Goal: Browse casually: Explore the website without a specific task or goal

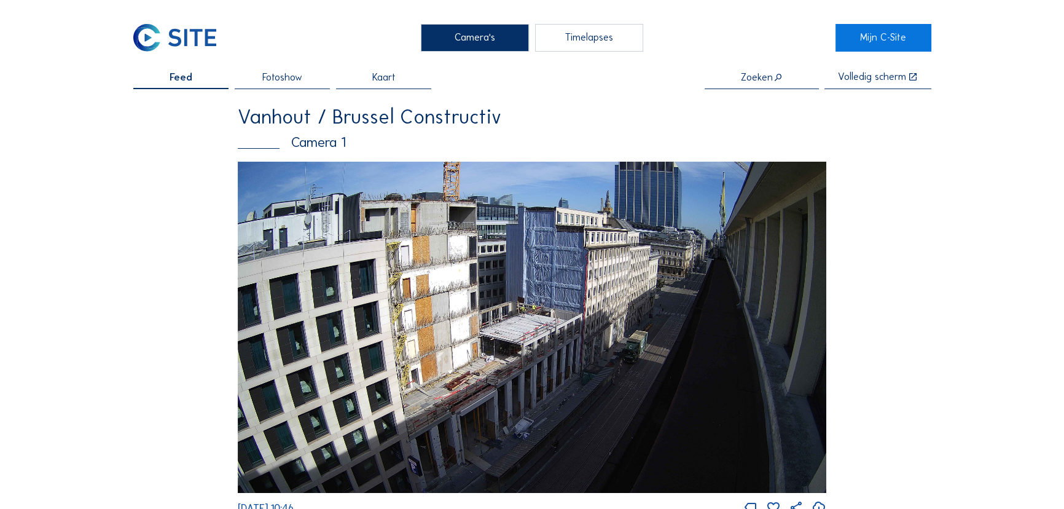
click at [535, 307] on img at bounding box center [532, 327] width 589 height 331
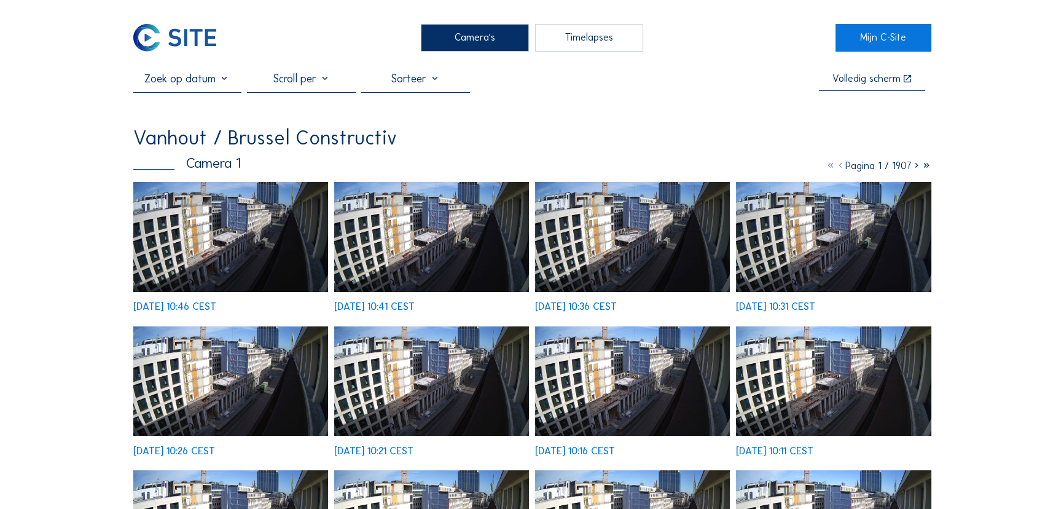
click at [255, 245] on img at bounding box center [230, 237] width 195 height 110
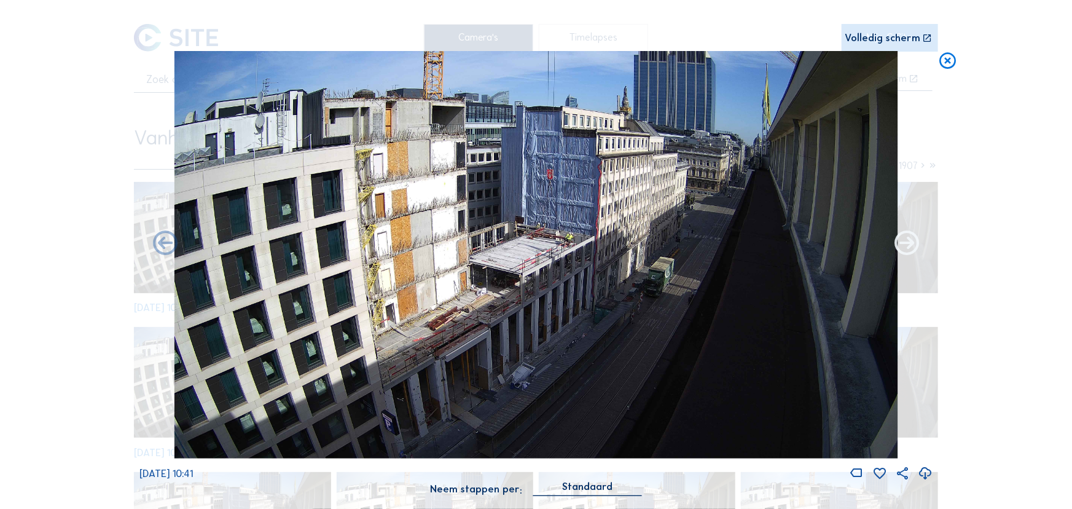
click at [906, 246] on icon at bounding box center [907, 243] width 29 height 29
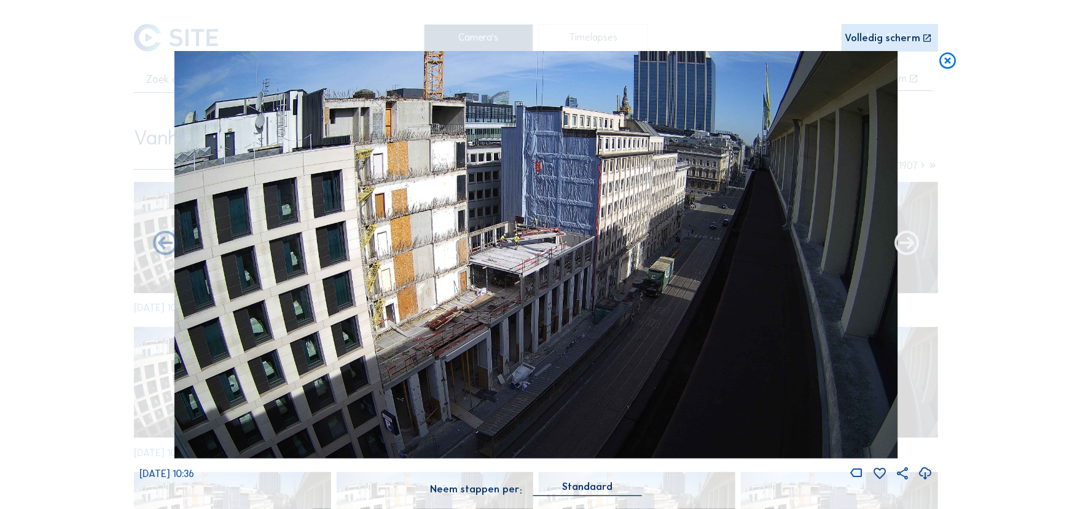
click at [906, 245] on icon at bounding box center [907, 243] width 29 height 29
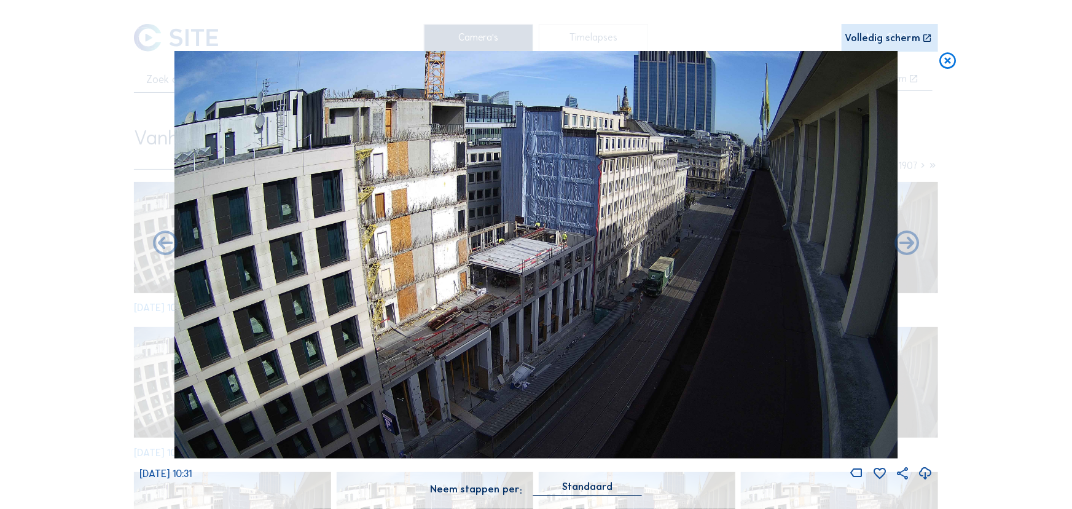
click at [906, 245] on icon at bounding box center [907, 243] width 29 height 29
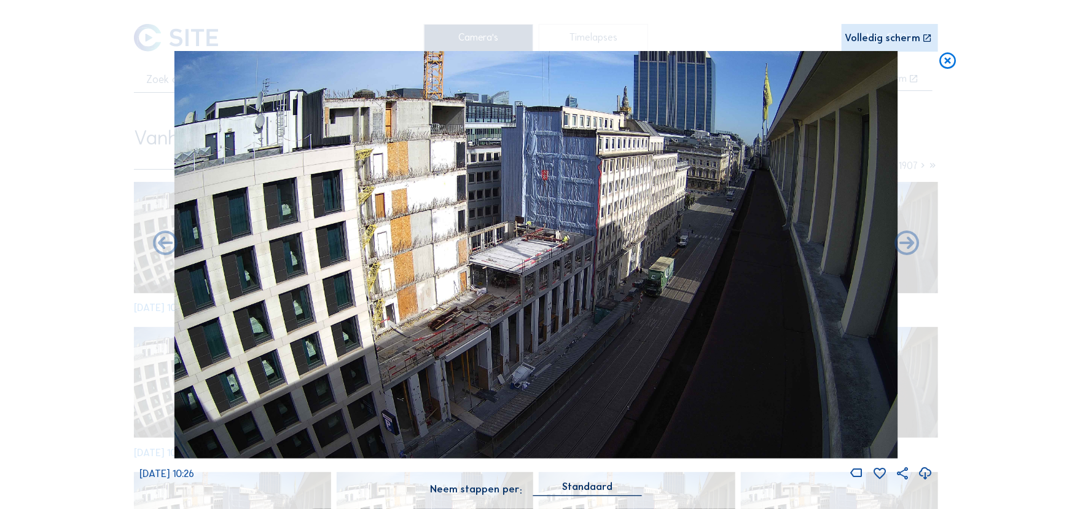
click at [906, 245] on icon at bounding box center [907, 243] width 29 height 29
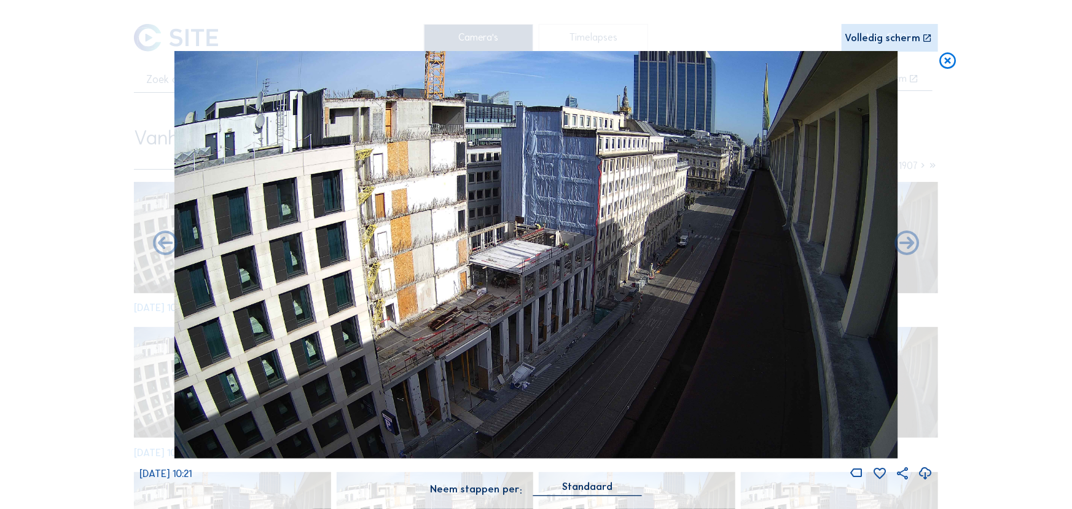
click at [906, 245] on icon at bounding box center [907, 243] width 29 height 29
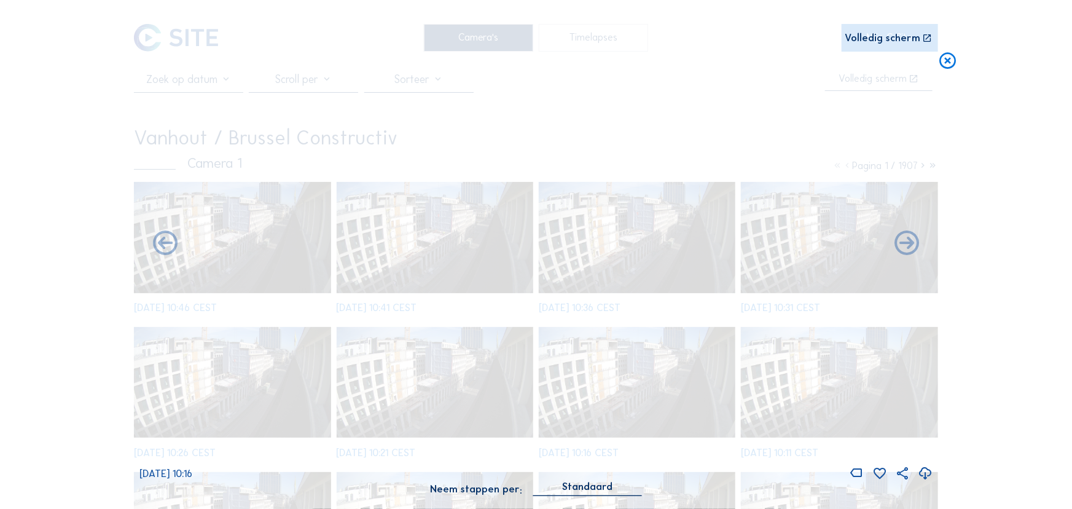
click at [906, 245] on icon at bounding box center [907, 243] width 29 height 29
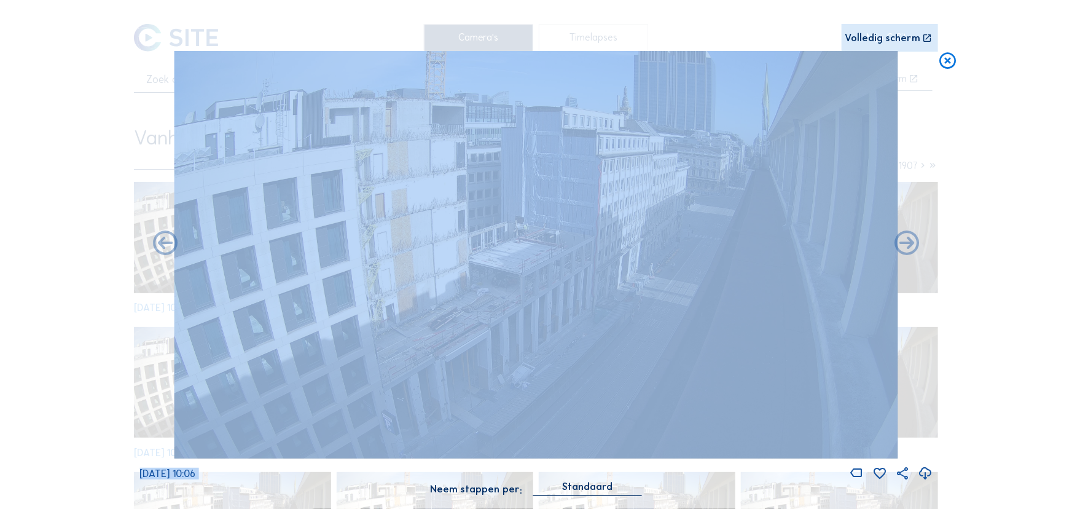
click at [906, 245] on icon at bounding box center [907, 243] width 29 height 29
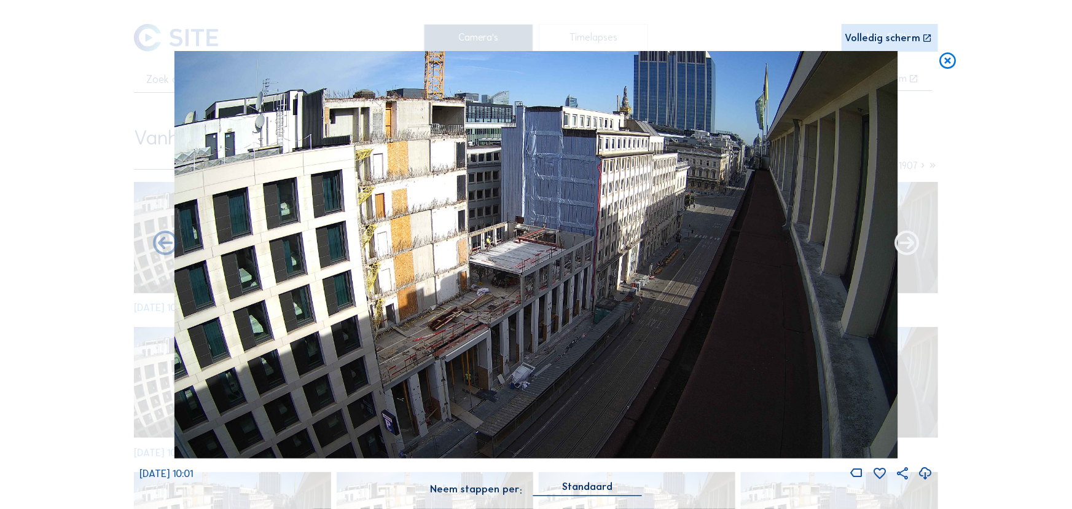
click at [906, 246] on icon at bounding box center [907, 243] width 29 height 29
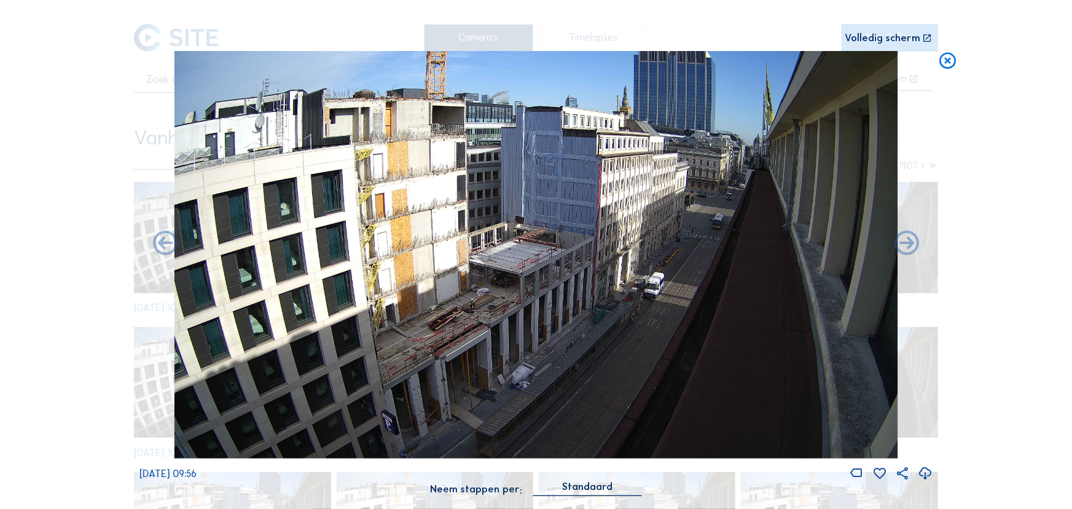
click at [906, 246] on icon at bounding box center [907, 243] width 29 height 29
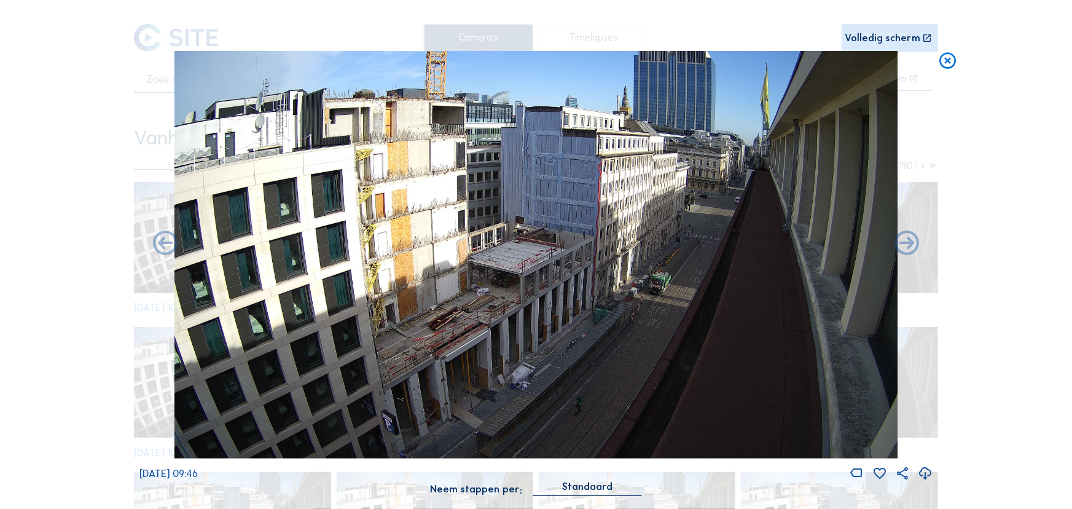
click at [948, 62] on icon at bounding box center [948, 61] width 20 height 20
